Goal: Task Accomplishment & Management: Use online tool/utility

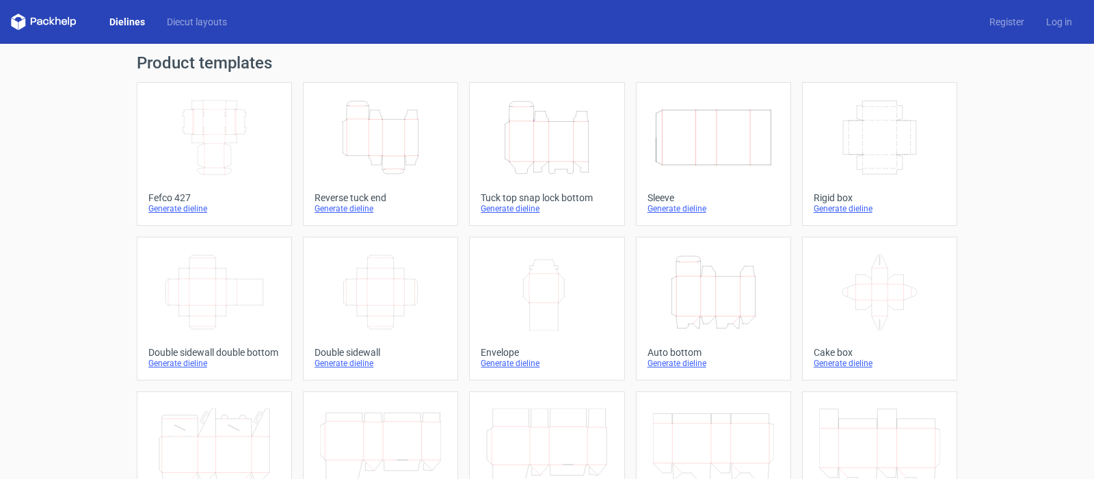
click at [533, 148] on icon "Height Depth Width" at bounding box center [546, 137] width 121 height 77
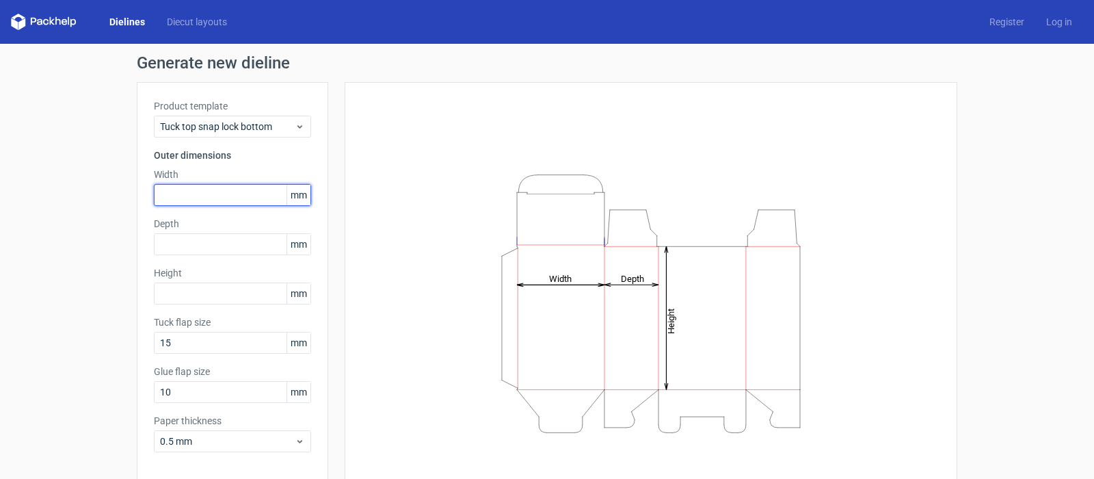
click at [183, 195] on input "text" at bounding box center [232, 195] width 157 height 22
type input "127"
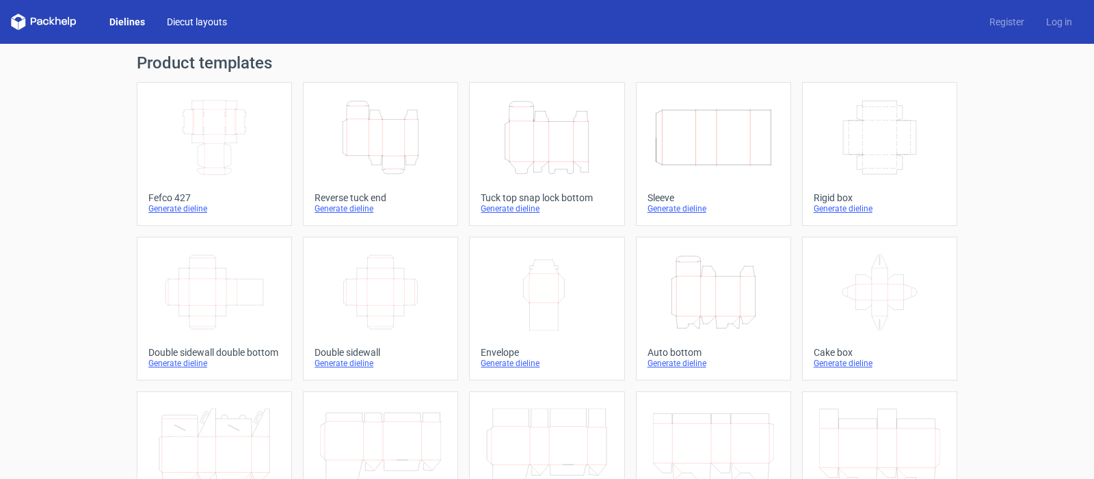
click at [193, 26] on link "Diecut layouts" at bounding box center [197, 22] width 82 height 14
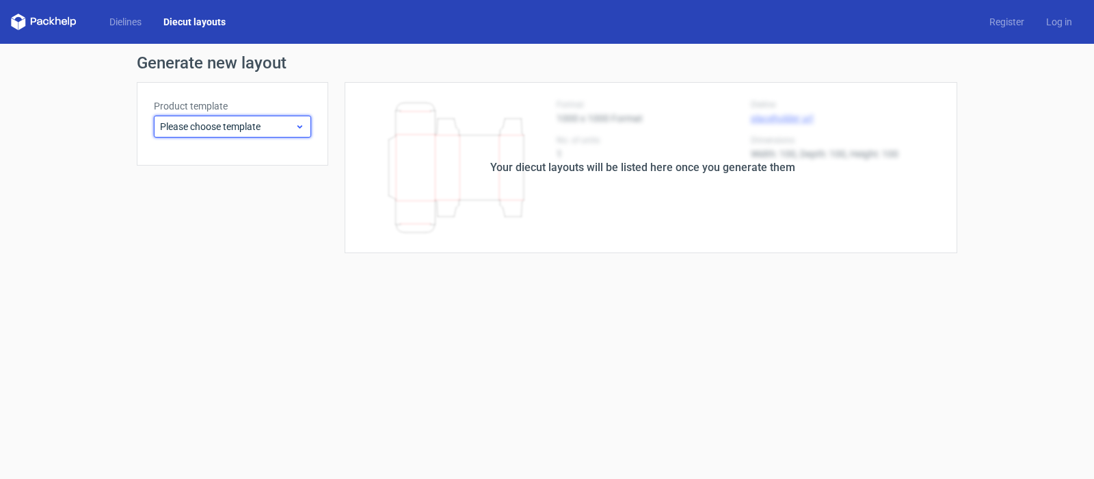
click at [240, 126] on span "Please choose template" at bounding box center [227, 127] width 135 height 14
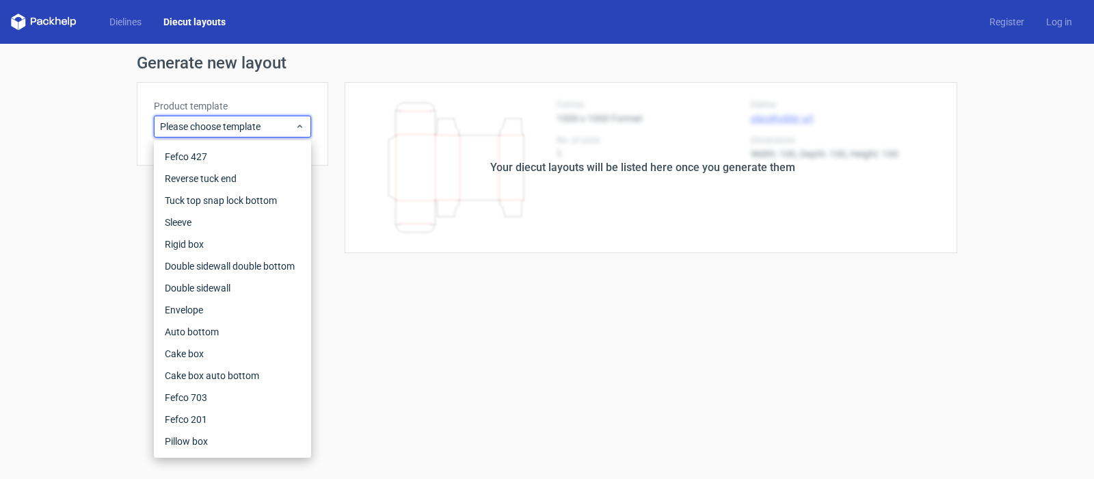
click at [403, 353] on form "Generate new layout Product template Please choose template Your diecut layouts…" at bounding box center [547, 261] width 1094 height 435
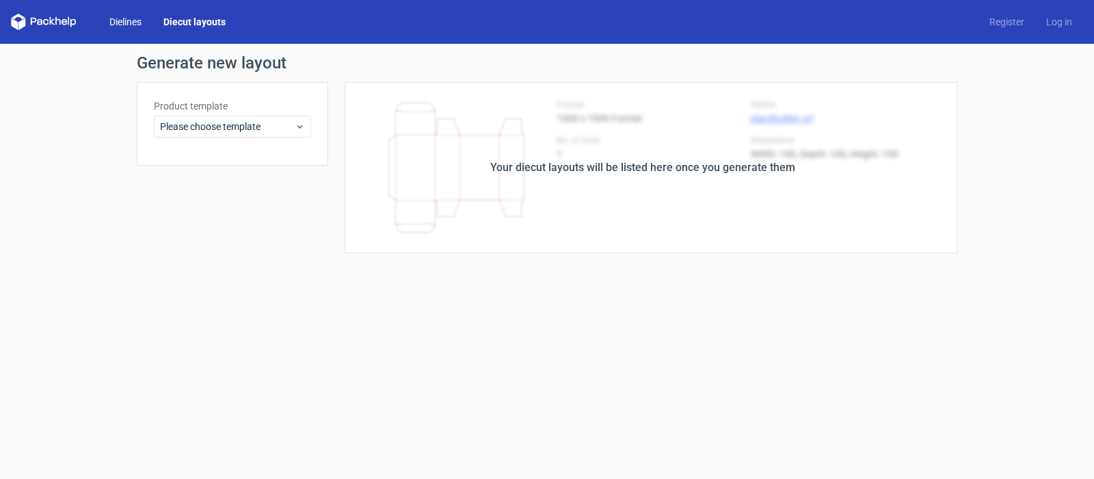
click at [132, 17] on link "Dielines" at bounding box center [125, 22] width 54 height 14
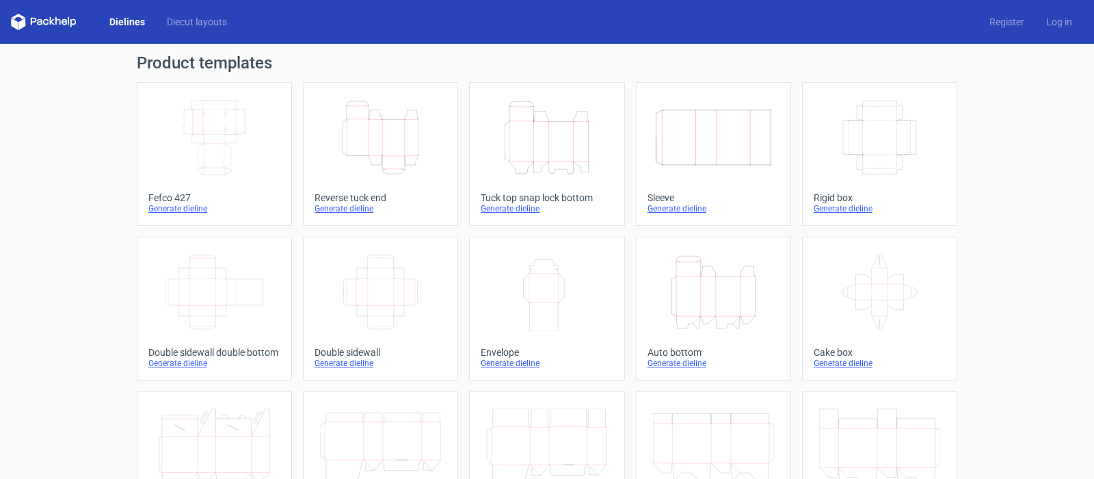
click at [544, 149] on icon "Height Depth Width" at bounding box center [546, 137] width 121 height 77
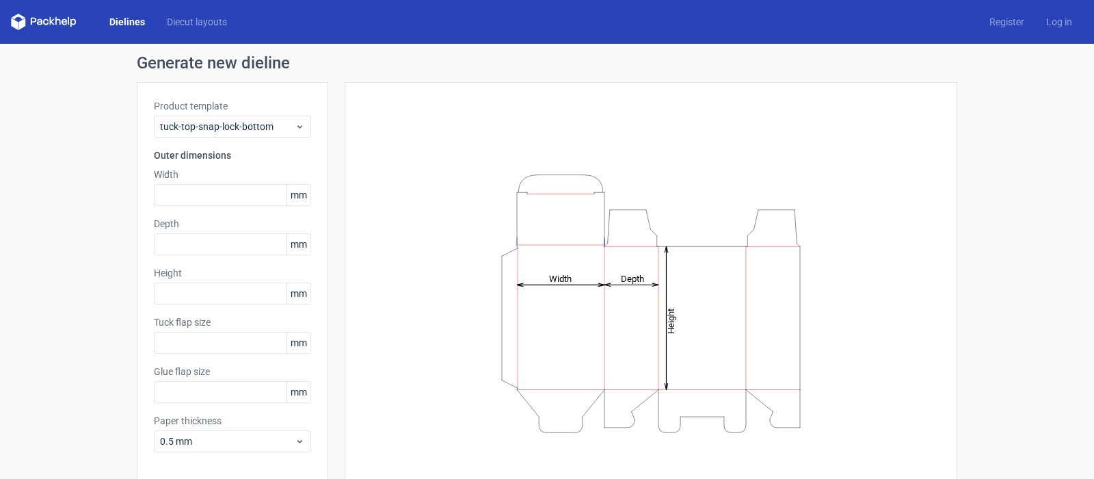
type input "15"
type input "10"
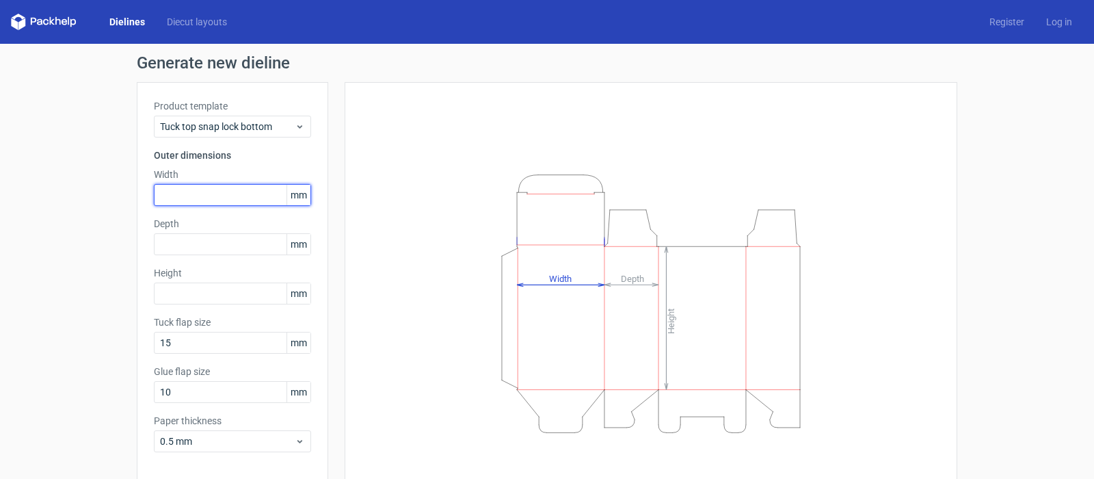
click at [169, 196] on input "text" at bounding box center [232, 195] width 157 height 22
type input "127"
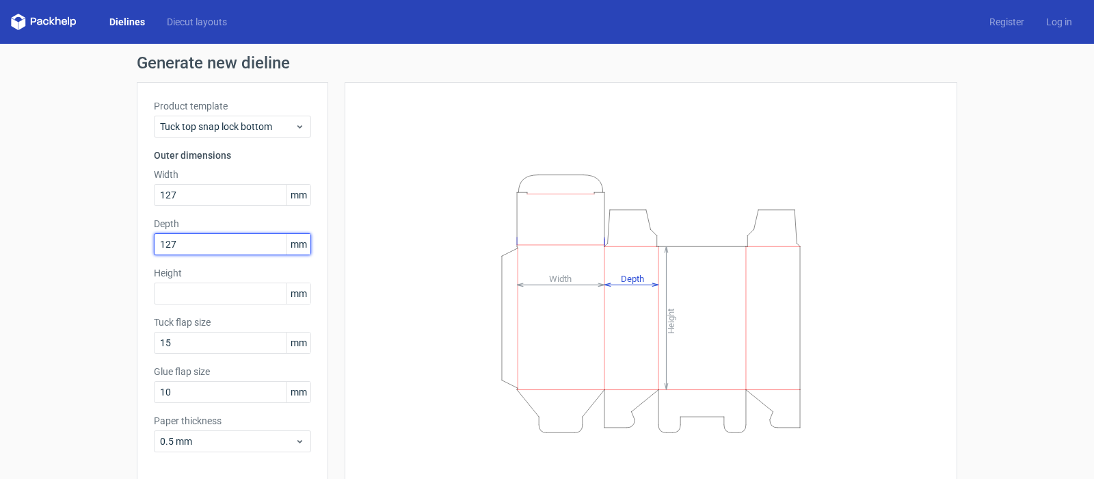
type input "127"
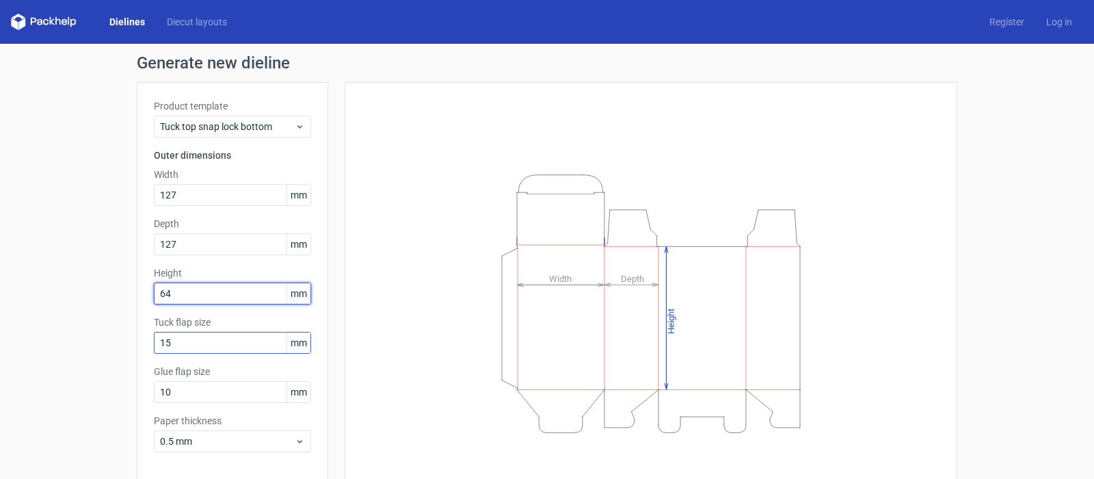
type input "64"
drag, startPoint x: 176, startPoint y: 340, endPoint x: 88, endPoint y: 327, distance: 89.8
click at [88, 327] on div "Generate new dieline Product template Tuck top snap lock bottom Outer dimension…" at bounding box center [547, 290] width 1094 height 492
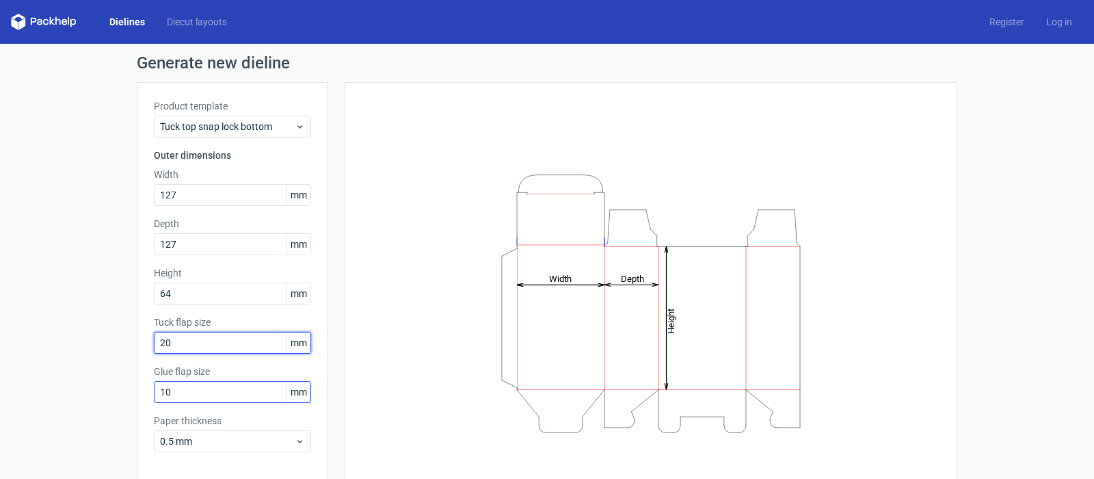
type input "20"
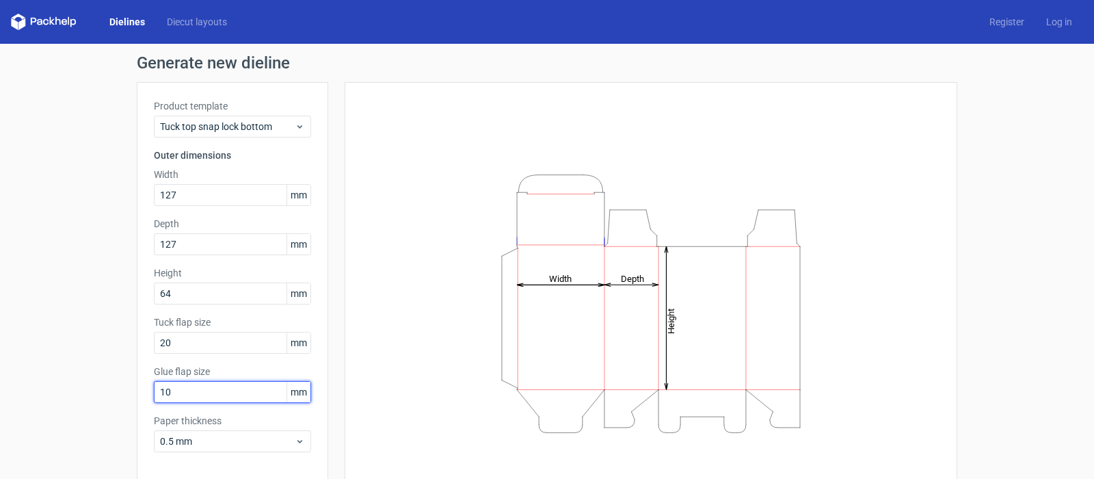
drag, startPoint x: 170, startPoint y: 390, endPoint x: 107, endPoint y: 383, distance: 63.9
click at [108, 383] on div "Generate new dieline Product template Tuck top snap lock bottom Outer dimension…" at bounding box center [547, 290] width 1094 height 492
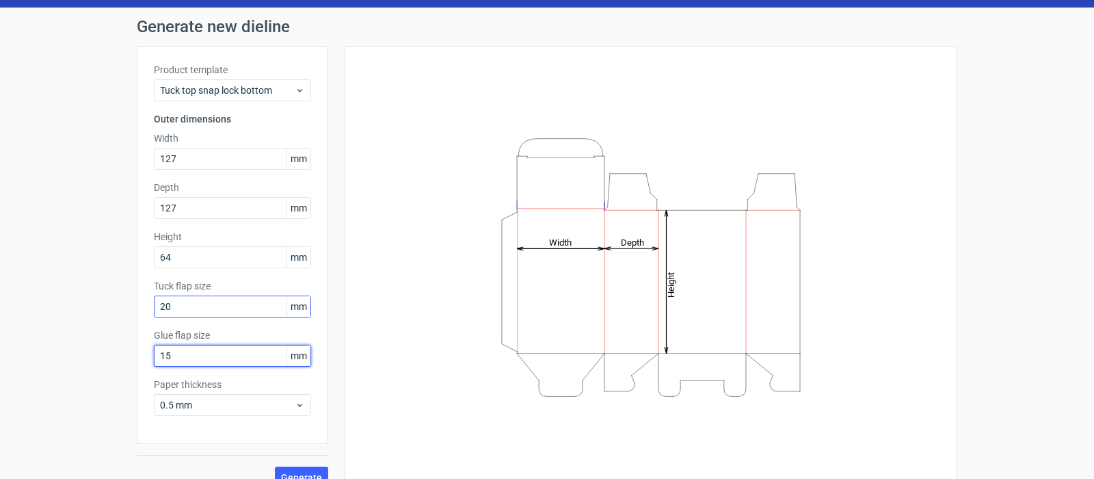
scroll to position [57, 0]
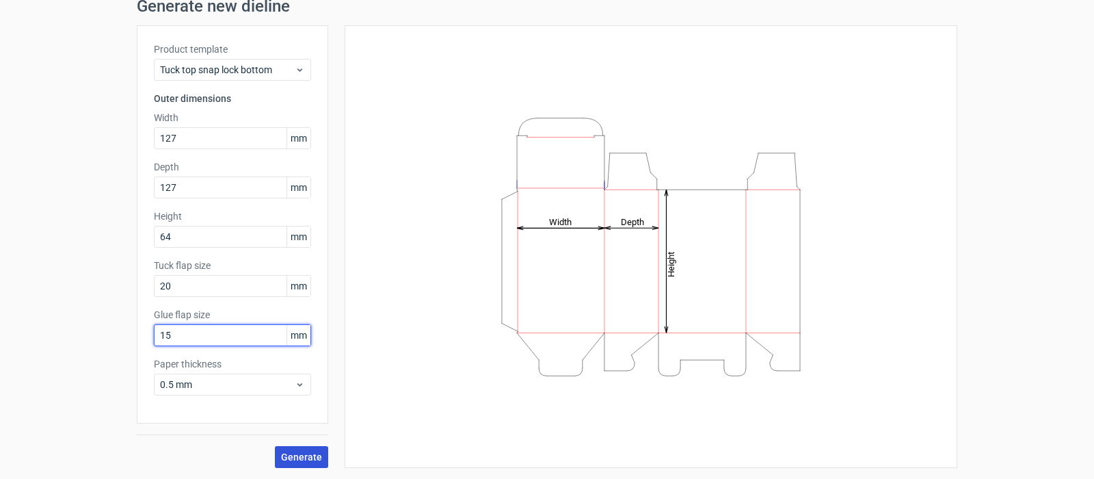
type input "15"
click at [288, 455] on span "Generate" at bounding box center [301, 457] width 41 height 10
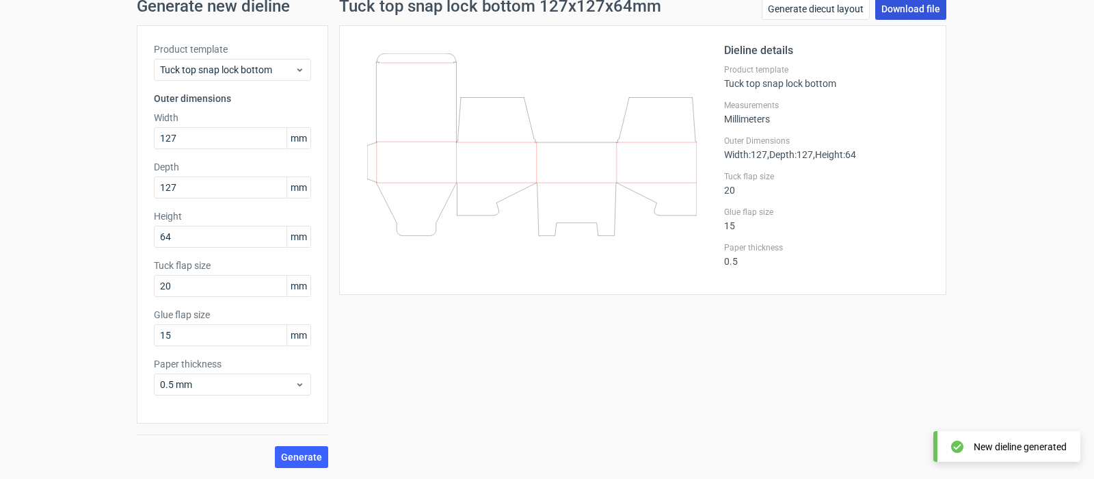
click at [889, 9] on link "Download file" at bounding box center [910, 9] width 71 height 22
